Goal: Information Seeking & Learning: Learn about a topic

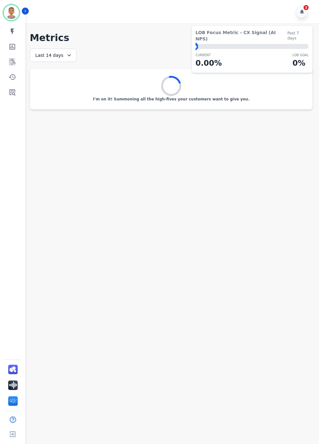
click at [67, 54] on icon at bounding box center [69, 55] width 6 height 6
click at [51, 79] on li "[DATE]" at bounding box center [57, 79] width 32 height 6
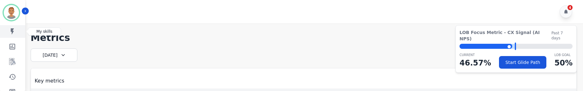
click at [11, 34] on icon "Sidebar" at bounding box center [13, 32] width 8 height 8
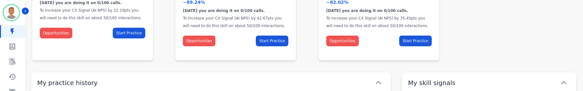
scroll to position [126, 0]
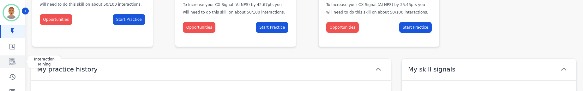
click at [15, 59] on icon "Sidebar" at bounding box center [13, 62] width 8 height 8
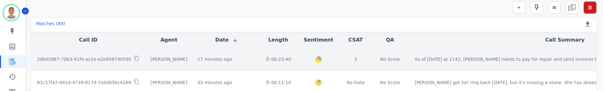
scroll to position [44, 0]
click at [158, 61] on div "[PERSON_NAME]" at bounding box center [168, 59] width 37 height 6
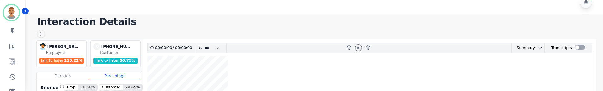
scroll to position [44, 0]
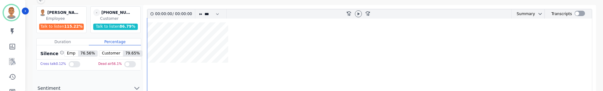
click at [71, 66] on div at bounding box center [75, 64] width 12 height 6
click at [130, 67] on div at bounding box center [130, 64] width 12 height 6
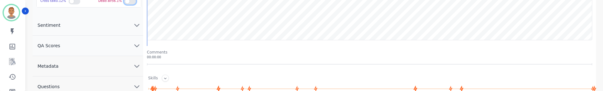
scroll to position [0, 0]
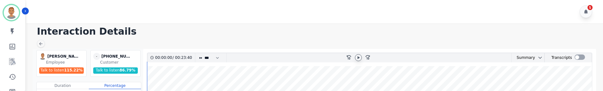
click at [319, 58] on icon at bounding box center [358, 57] width 5 height 5
click at [319, 57] on icon at bounding box center [358, 57] width 5 height 5
click at [109, 12] on div "5" at bounding box center [315, 11] width 579 height 23
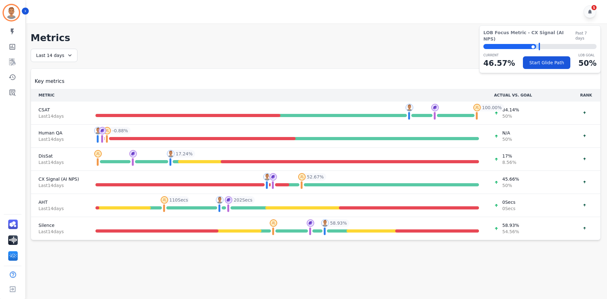
click at [70, 54] on icon at bounding box center [70, 55] width 6 height 6
click at [52, 76] on li "[DATE]" at bounding box center [58, 79] width 32 height 6
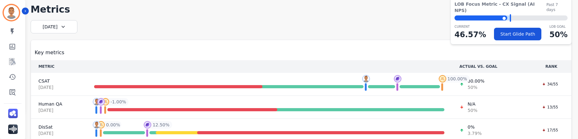
scroll to position [63, 0]
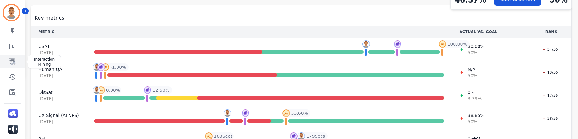
click at [13, 62] on icon "Sidebar" at bounding box center [12, 61] width 6 height 7
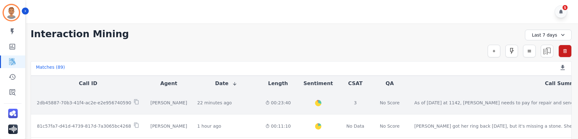
click at [219, 109] on td "22 minutes ago Start at: [DATE] 1:40pm" at bounding box center [226, 102] width 68 height 23
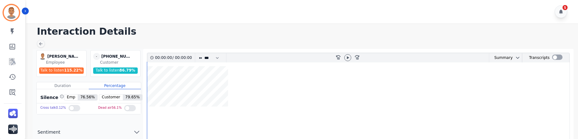
click at [70, 107] on div at bounding box center [75, 108] width 12 height 6
click at [127, 109] on div at bounding box center [130, 108] width 12 height 6
click at [319, 58] on icon at bounding box center [347, 57] width 5 height 5
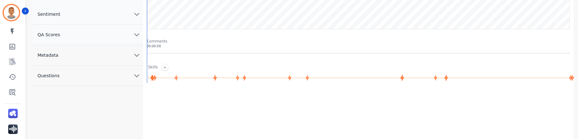
scroll to position [126, 0]
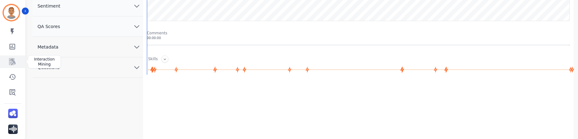
click at [17, 63] on link "Sidebar" at bounding box center [13, 62] width 24 height 13
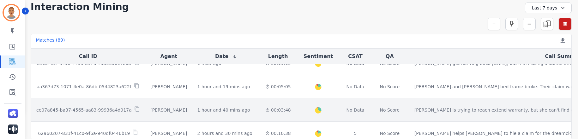
scroll to position [32, 0]
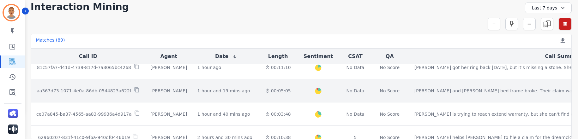
click at [150, 89] on div "[PERSON_NAME]" at bounding box center [168, 91] width 37 height 6
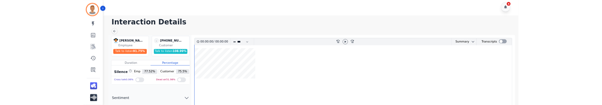
scroll to position [27, 0]
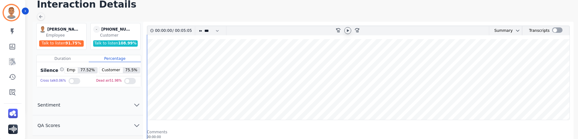
click at [319, 30] on icon at bounding box center [348, 30] width 2 height 3
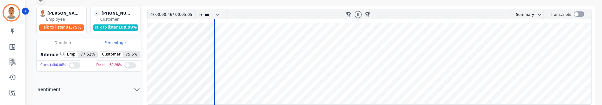
scroll to position [59, 0]
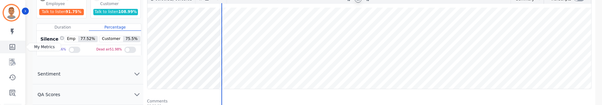
click at [15, 44] on icon "Sidebar" at bounding box center [12, 47] width 6 height 6
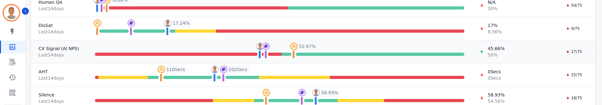
scroll to position [135, 0]
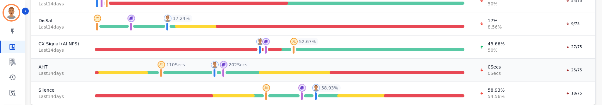
click at [45, 66] on span "AHT" at bounding box center [59, 67] width 41 height 6
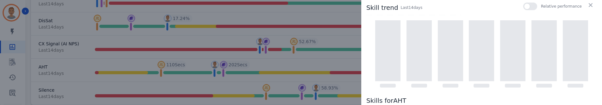
click at [319, 5] on div at bounding box center [530, 7] width 14 height 8
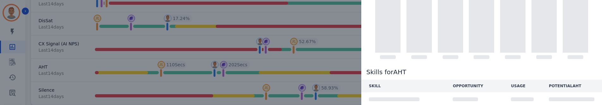
scroll to position [23, 0]
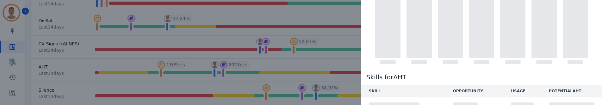
click at [319, 39] on div at bounding box center [387, 27] width 25 height 61
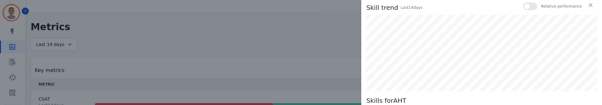
scroll to position [9, 0]
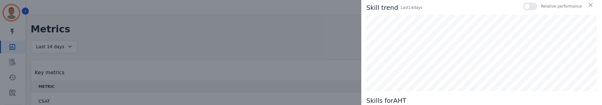
click at [3, 38] on div "Skill trend Last 14 day s Relative performance Skills for AHT SKILL OPPORTUNITY…" at bounding box center [301, 52] width 602 height 105
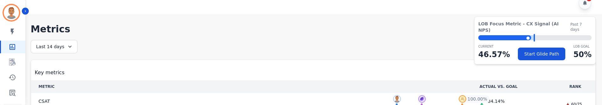
click at [63, 48] on div "Last 14 days" at bounding box center [54, 46] width 47 height 13
click at [50, 71] on li "[DATE]" at bounding box center [58, 70] width 32 height 6
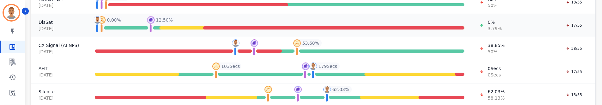
scroll to position [135, 0]
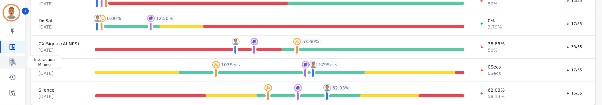
click at [13, 61] on icon "Sidebar" at bounding box center [12, 62] width 5 height 6
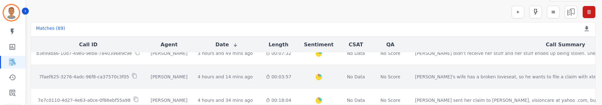
scroll to position [253, 0]
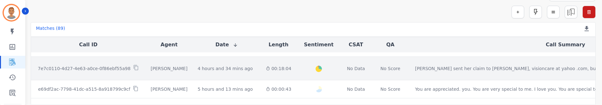
click at [170, 73] on td "[PERSON_NAME]" at bounding box center [168, 68] width 47 height 23
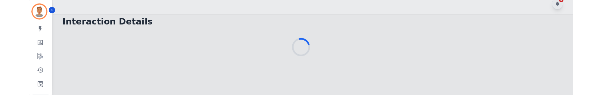
scroll to position [39, 0]
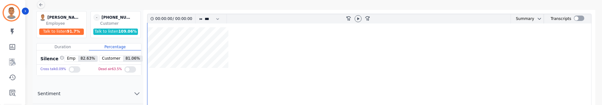
click at [70, 67] on div at bounding box center [75, 69] width 12 height 6
click at [124, 68] on div at bounding box center [130, 69] width 12 height 6
click at [319, 19] on icon at bounding box center [357, 18] width 5 height 5
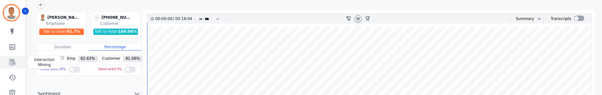
click at [14, 64] on icon "Sidebar" at bounding box center [12, 61] width 6 height 7
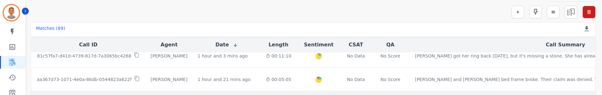
scroll to position [63, 0]
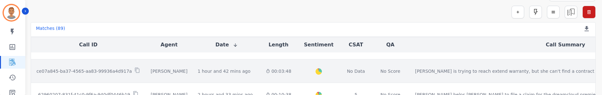
click at [266, 72] on div "00:03:48" at bounding box center [279, 71] width 26 height 6
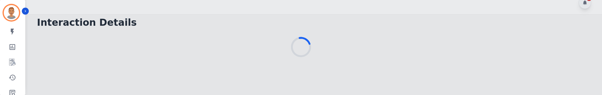
scroll to position [39, 0]
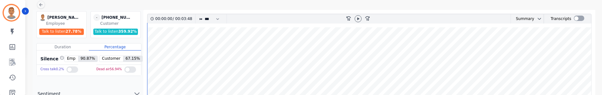
drag, startPoint x: 68, startPoint y: 68, endPoint x: 72, endPoint y: 68, distance: 3.5
click at [70, 68] on div at bounding box center [72, 69] width 12 height 6
click at [319, 16] on icon at bounding box center [357, 18] width 5 height 5
click at [128, 68] on div at bounding box center [130, 69] width 12 height 6
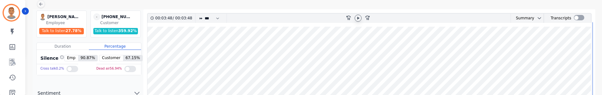
scroll to position [0, 0]
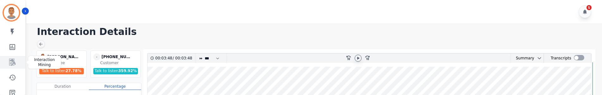
click at [13, 63] on icon "Sidebar" at bounding box center [13, 62] width 8 height 8
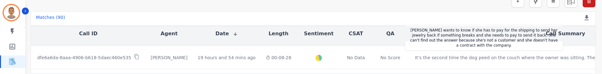
scroll to position [379, 0]
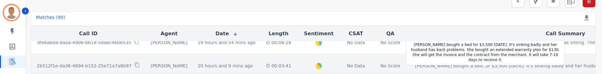
click at [319, 65] on div "[PERSON_NAME] bought a bed for $3,500 [DATE]. It's sinking badly and her husban…" at bounding box center [524, 66] width 218 height 6
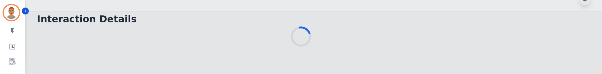
scroll to position [50, 0]
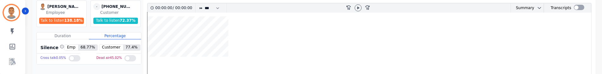
click at [69, 63] on label at bounding box center [75, 58] width 12 height 9
click at [130, 60] on div at bounding box center [130, 58] width 12 height 6
click at [319, 5] on div at bounding box center [357, 7] width 9 height 9
click at [319, 5] on div at bounding box center [357, 7] width 7 height 7
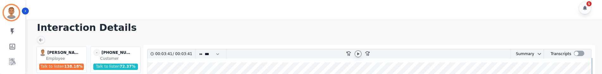
scroll to position [0, 0]
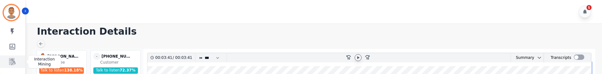
click at [14, 59] on icon "Sidebar" at bounding box center [12, 61] width 6 height 7
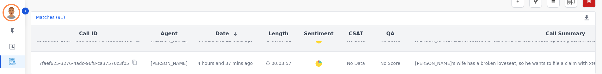
scroll to position [284, 0]
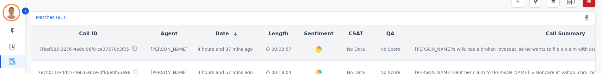
click at [260, 57] on td "00:03:57" at bounding box center [278, 49] width 36 height 23
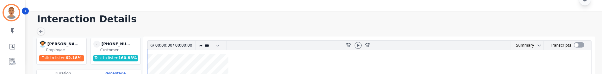
scroll to position [50, 0]
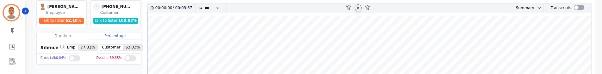
click at [319, 9] on div at bounding box center [357, 7] width 7 height 7
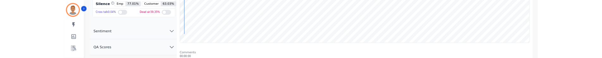
scroll to position [82, 0]
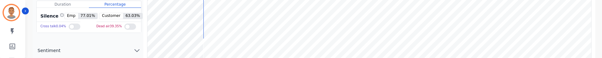
click at [315, 27] on wave at bounding box center [368, 25] width 443 height 81
click at [270, 5] on wave at bounding box center [368, 25] width 443 height 81
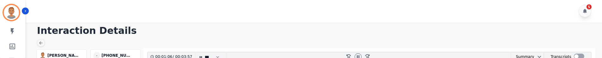
scroll to position [0, 0]
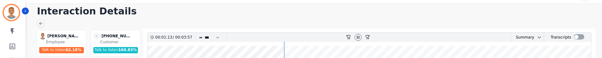
scroll to position [32, 0]
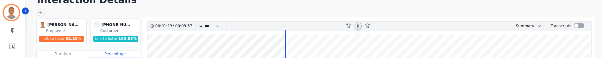
click at [319, 26] on icon at bounding box center [357, 26] width 5 height 5
click at [319, 27] on icon at bounding box center [357, 26] width 5 height 5
drag, startPoint x: 302, startPoint y: 44, endPoint x: 285, endPoint y: 39, distance: 17.2
drag, startPoint x: 282, startPoint y: 40, endPoint x: 174, endPoint y: 37, distance: 107.8
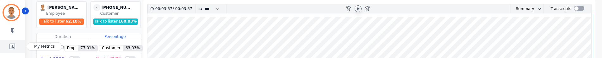
scroll to position [60, 0]
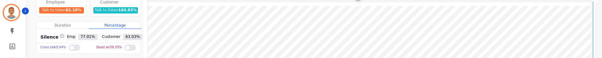
click at [33, 22] on div "[PERSON_NAME] [PERSON_NAME] Employee Talk to listen 62.18 % - [PHONE_NUMBER] [P…" at bounding box center [88, 46] width 111 height 114
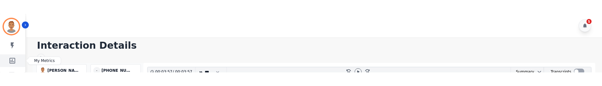
scroll to position [32, 0]
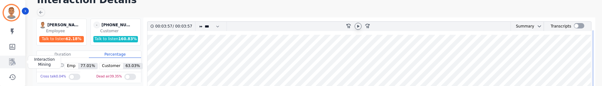
click at [15, 59] on icon "Sidebar" at bounding box center [13, 62] width 8 height 8
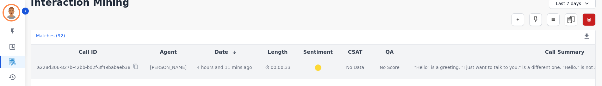
scroll to position [224, 0]
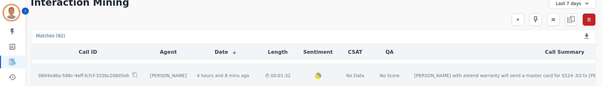
click at [265, 78] on div "00:01:32" at bounding box center [278, 75] width 26 height 6
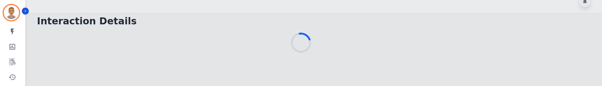
scroll to position [32, 0]
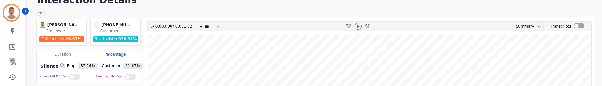
click at [319, 28] on icon at bounding box center [357, 26] width 5 height 5
click at [319, 26] on icon at bounding box center [357, 26] width 5 height 5
